Goal: Register for event/course

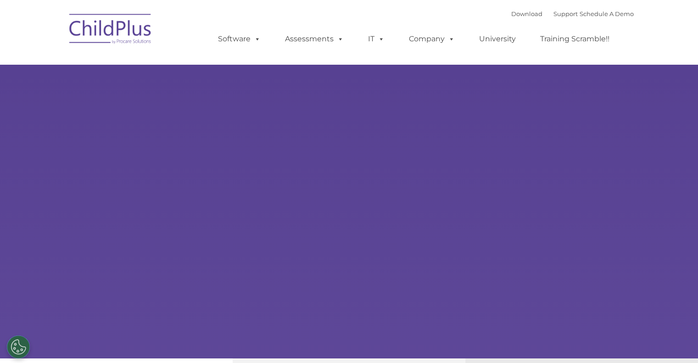
select select "MEDIUM"
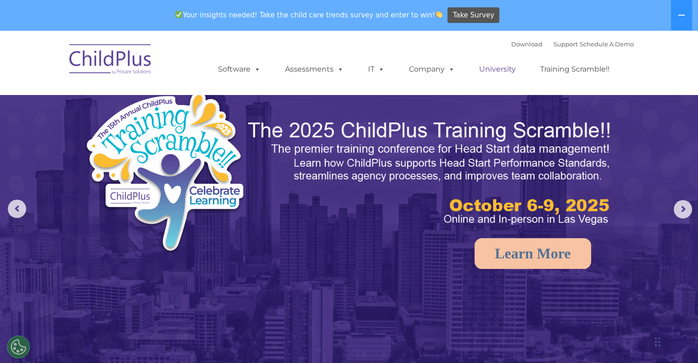
click at [509, 69] on link "University" at bounding box center [497, 69] width 55 height 18
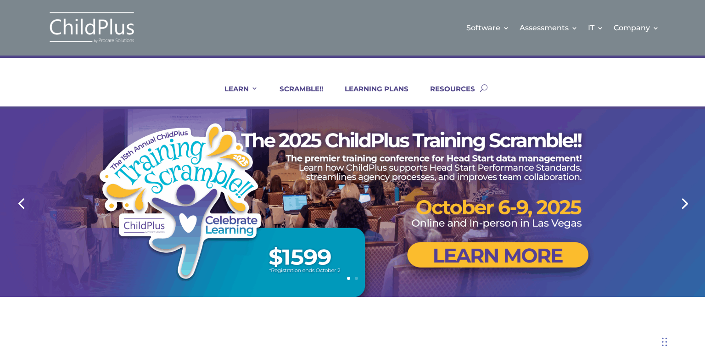
scroll to position [9, 0]
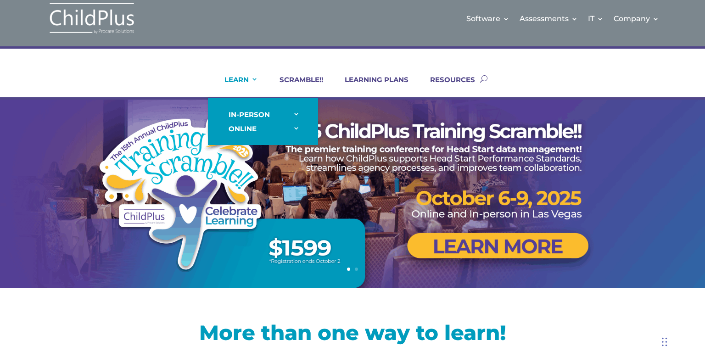
click at [250, 77] on link "LEARN" at bounding box center [235, 86] width 45 height 22
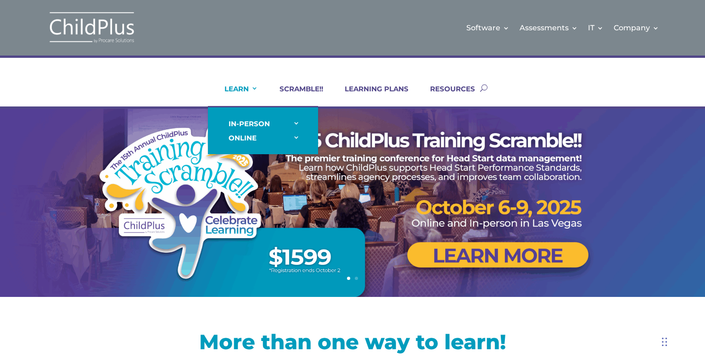
click at [253, 87] on link "LEARN" at bounding box center [235, 95] width 45 height 22
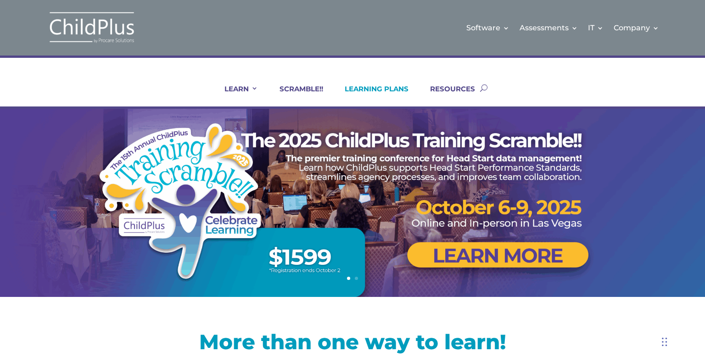
click at [373, 87] on link "LEARNING PLANS" at bounding box center [370, 95] width 75 height 22
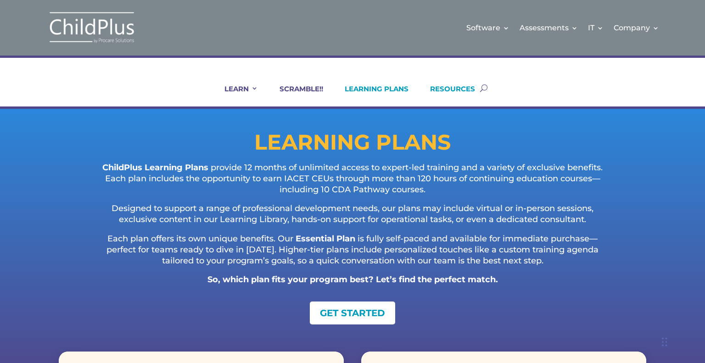
click at [450, 90] on link "RESOURCES" at bounding box center [447, 95] width 56 height 22
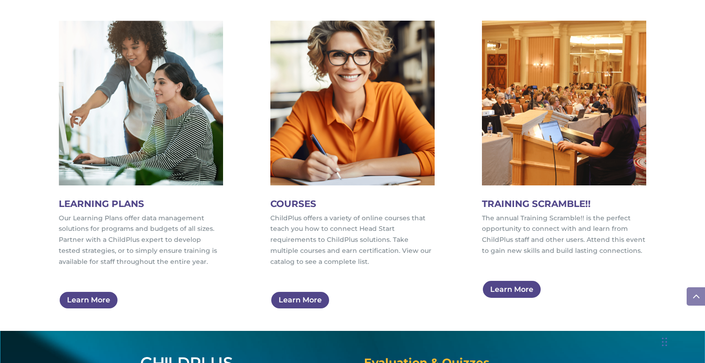
scroll to position [485, 0]
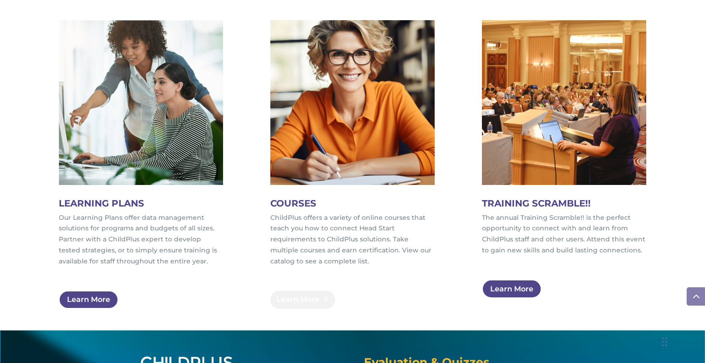
click at [296, 298] on link "Learn More" at bounding box center [302, 300] width 65 height 19
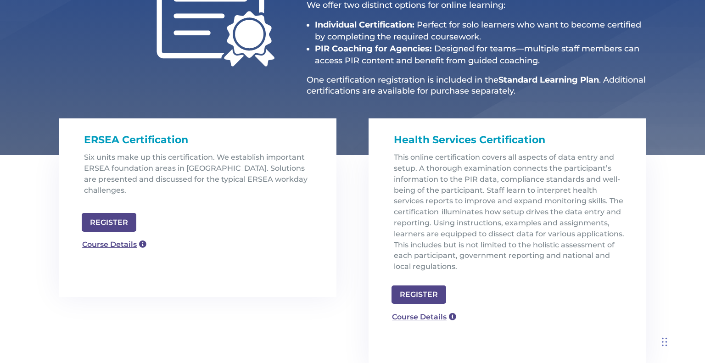
scroll to position [197, 0]
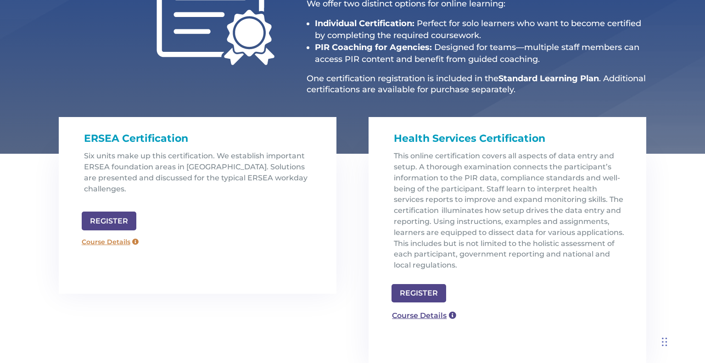
click at [118, 235] on link "Course Details" at bounding box center [110, 242] width 66 height 15
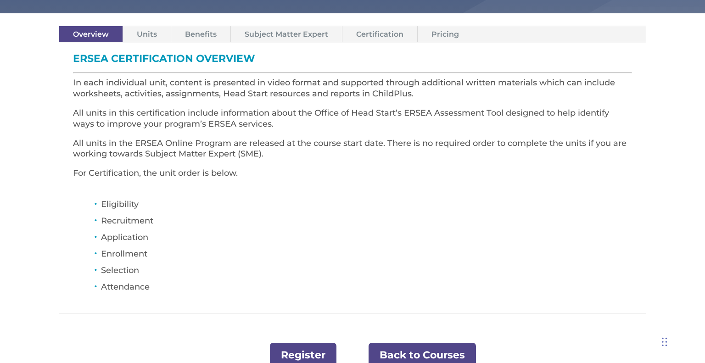
scroll to position [272, 0]
click at [307, 347] on link "Register" at bounding box center [303, 355] width 67 height 25
click at [145, 32] on link "Units" at bounding box center [147, 35] width 48 height 16
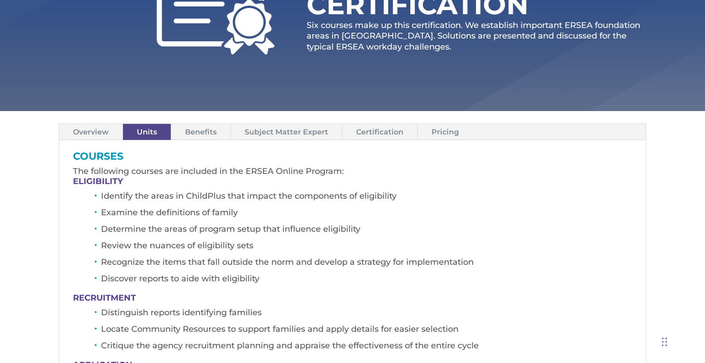
scroll to position [173, 0]
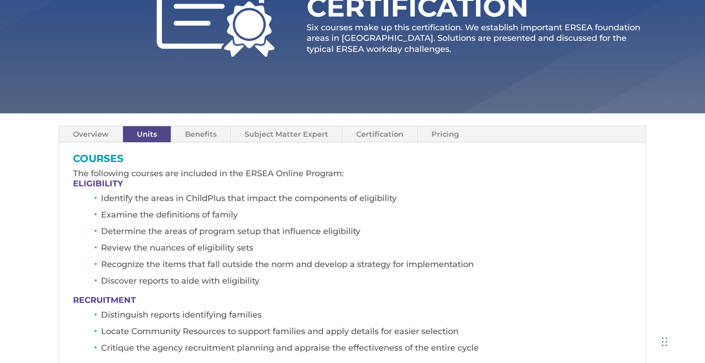
click at [204, 130] on link "Benefits" at bounding box center [200, 134] width 59 height 16
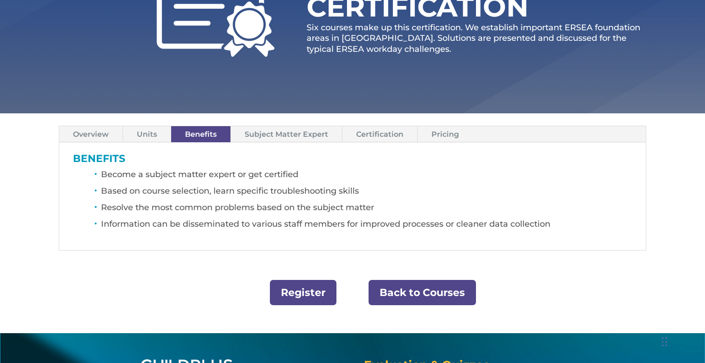
click at [311, 135] on link "Subject Matter Expert" at bounding box center [286, 134] width 111 height 16
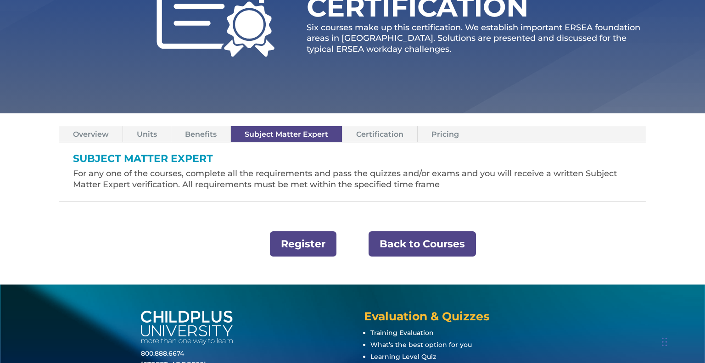
click at [379, 136] on link "Certification" at bounding box center [380, 134] width 75 height 16
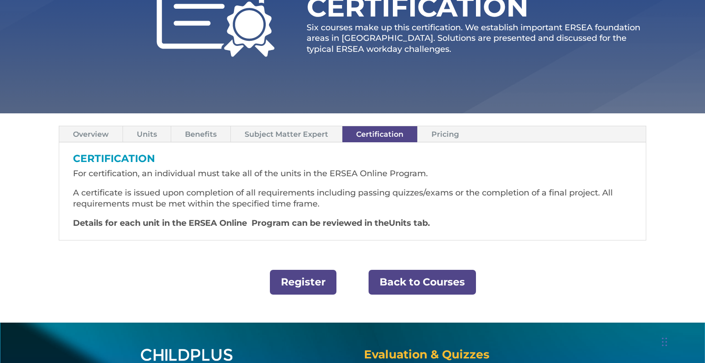
click at [440, 132] on link "Pricing" at bounding box center [445, 134] width 55 height 16
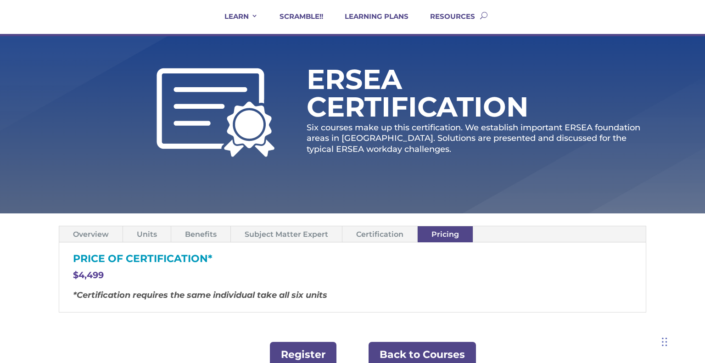
scroll to position [68, 0]
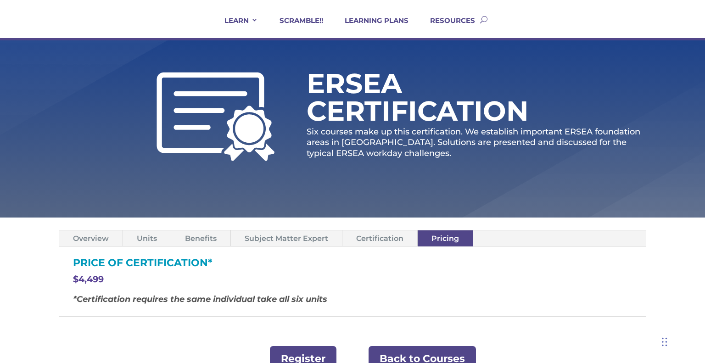
click at [209, 239] on link "Benefits" at bounding box center [200, 239] width 59 height 16
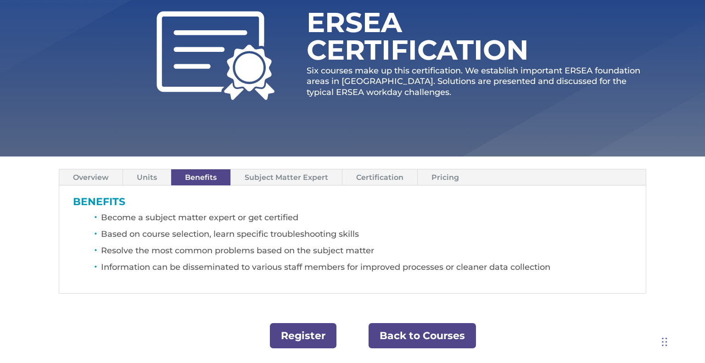
scroll to position [129, 0]
click at [145, 172] on link "Units" at bounding box center [147, 178] width 48 height 16
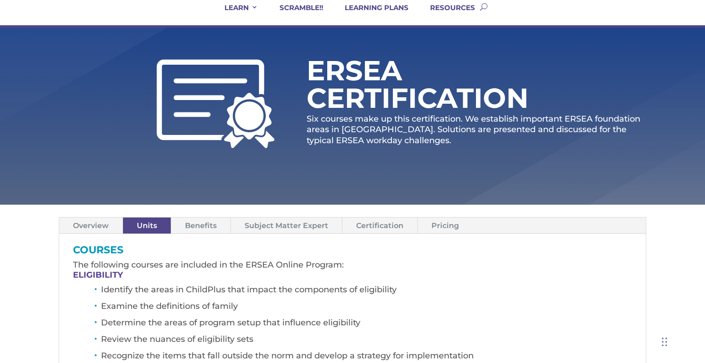
scroll to position [83, 0]
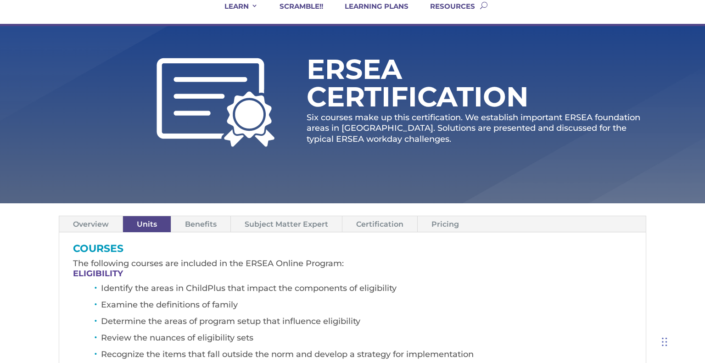
click at [377, 228] on link "Certification" at bounding box center [380, 224] width 75 height 16
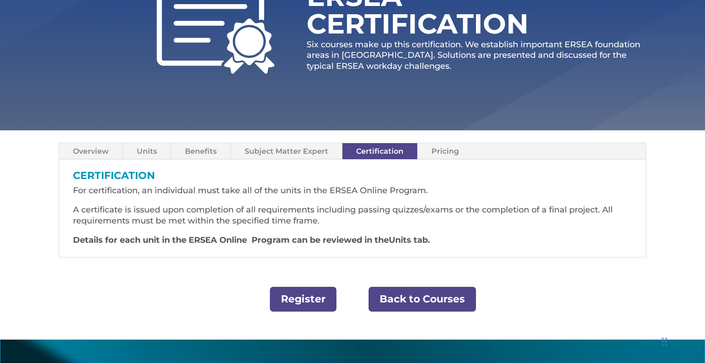
scroll to position [156, 0]
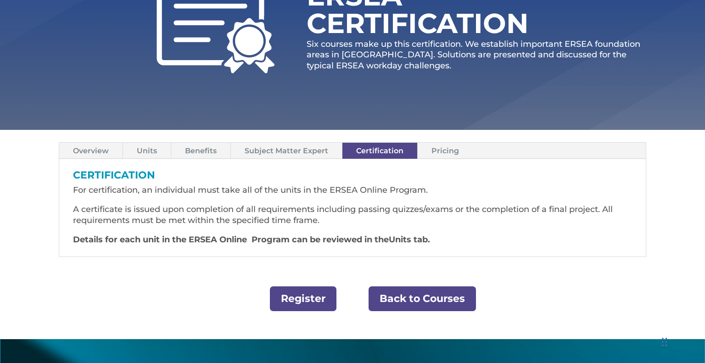
click at [152, 153] on link "Units" at bounding box center [147, 151] width 48 height 16
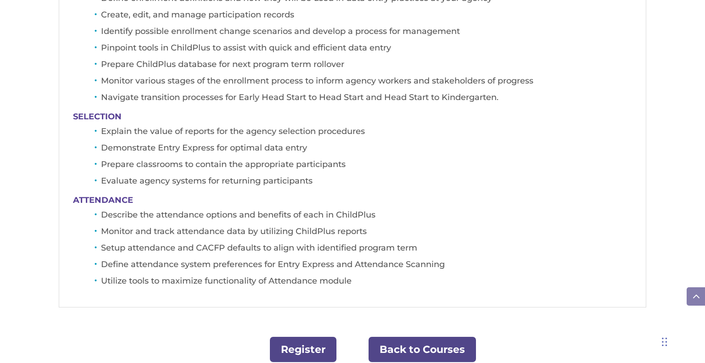
scroll to position [658, 0]
